Goal: Information Seeking & Learning: Understand process/instructions

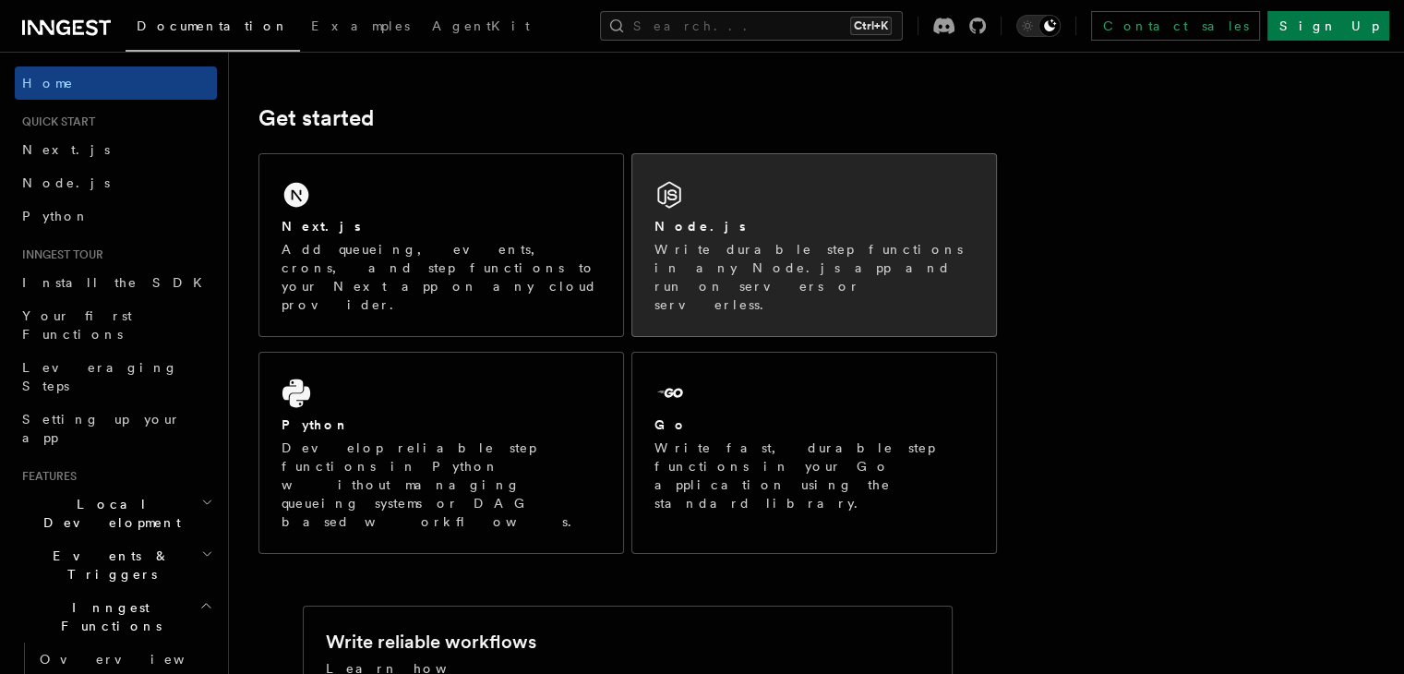
click at [768, 252] on p "Write durable step functions in any Node.js app and run on servers or serverles…" at bounding box center [814, 277] width 319 height 74
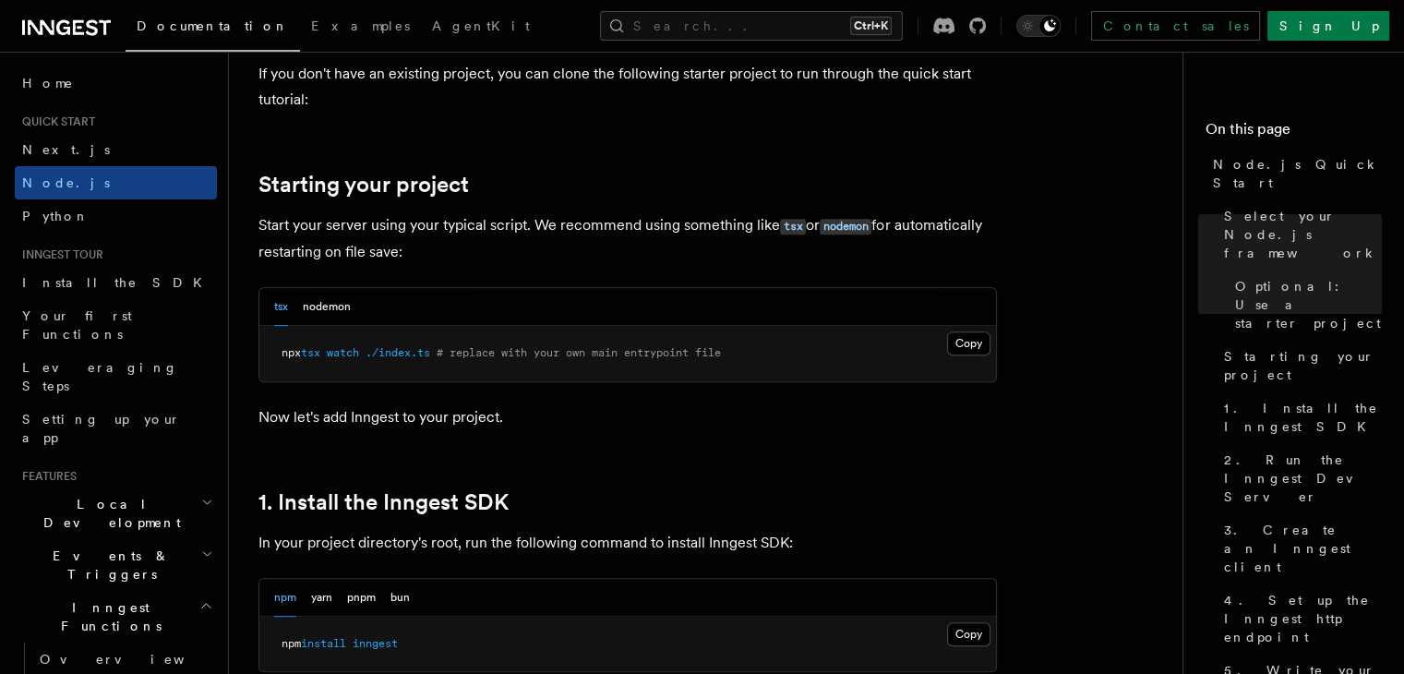
scroll to position [775, 0]
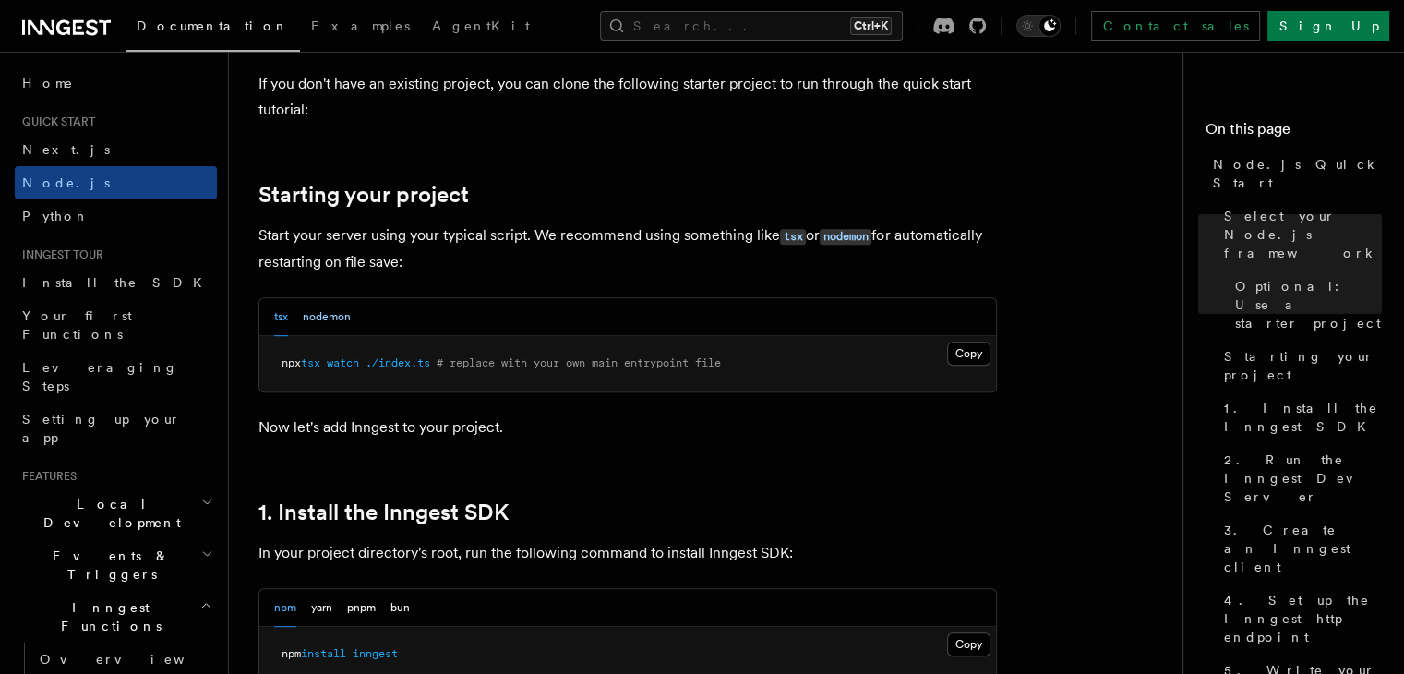
click at [333, 322] on button "nodemon" at bounding box center [327, 317] width 48 height 38
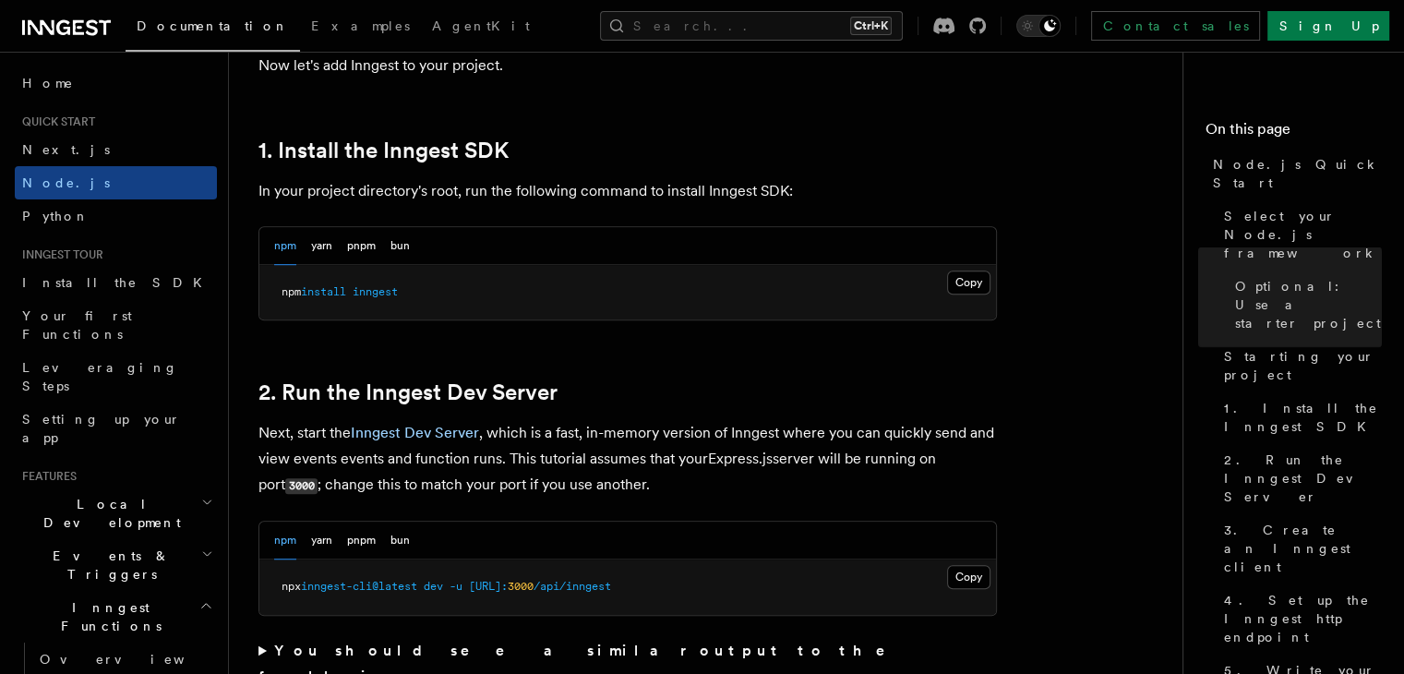
scroll to position [1147, 0]
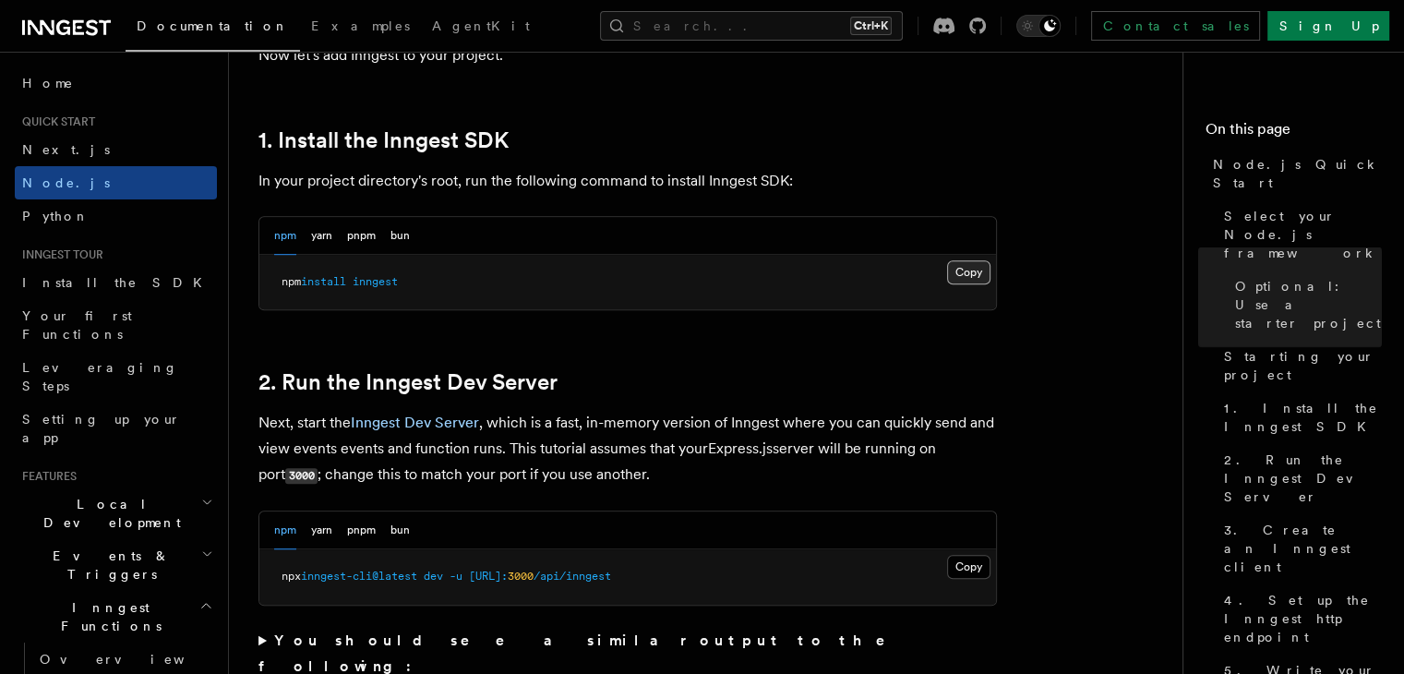
click at [953, 271] on button "Copy Copied" at bounding box center [968, 272] width 43 height 24
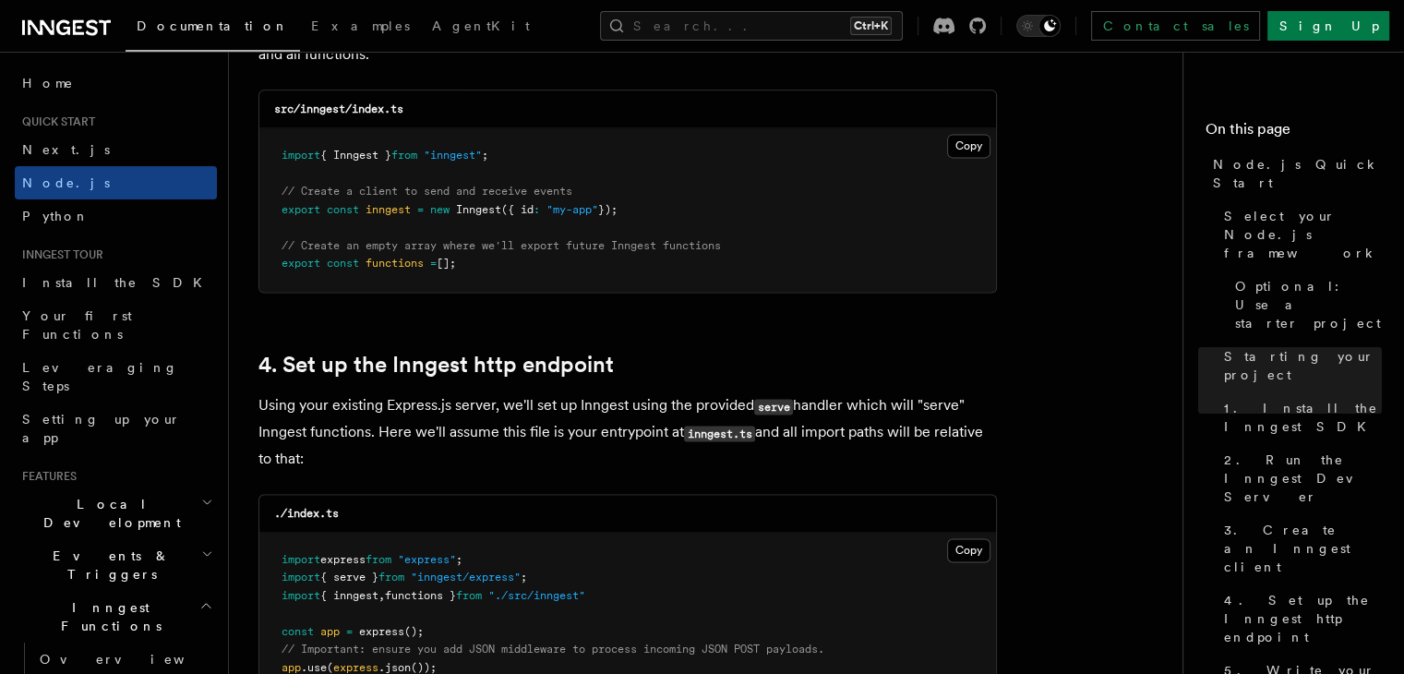
scroll to position [2508, 0]
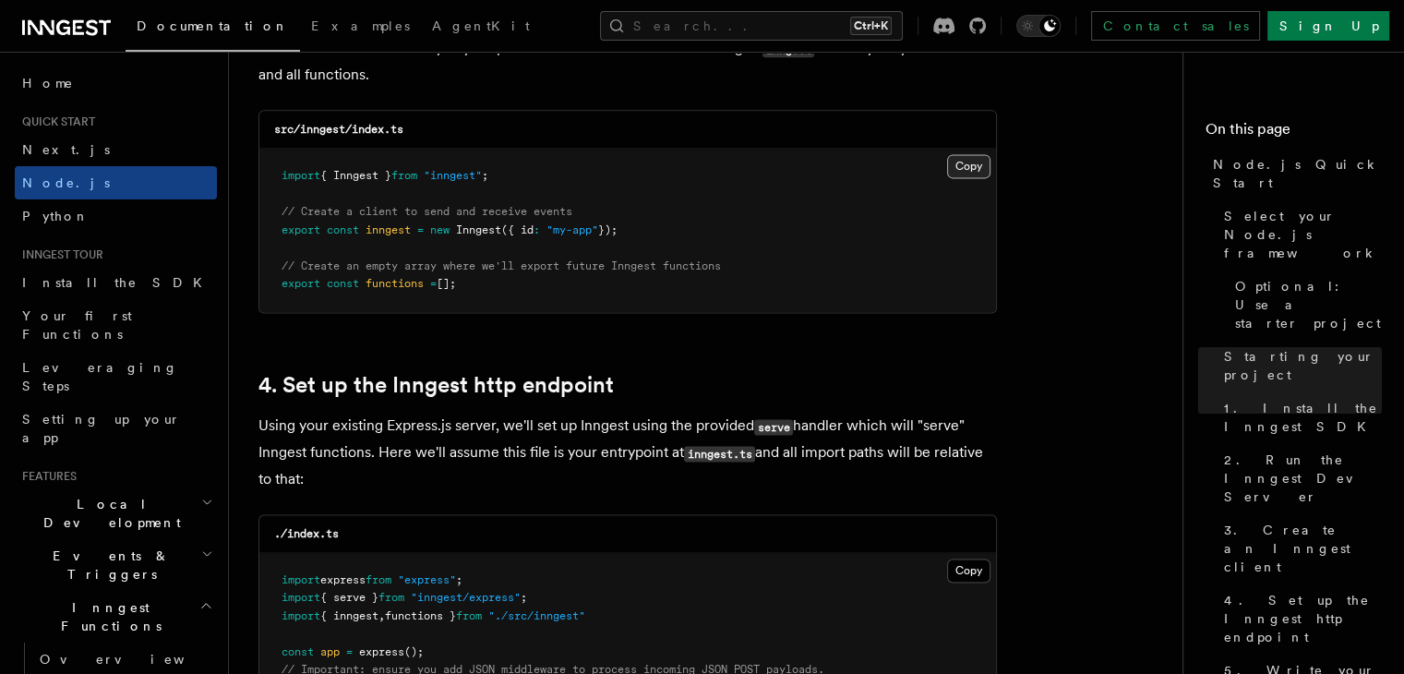
click at [972, 174] on button "Copy Copied" at bounding box center [968, 166] width 43 height 24
